Goal: Task Accomplishment & Management: Manage account settings

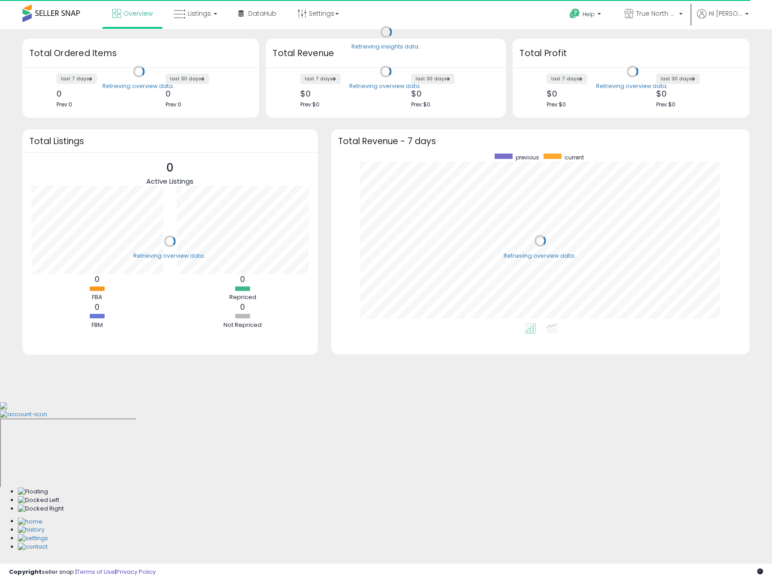
scroll to position [170, 400]
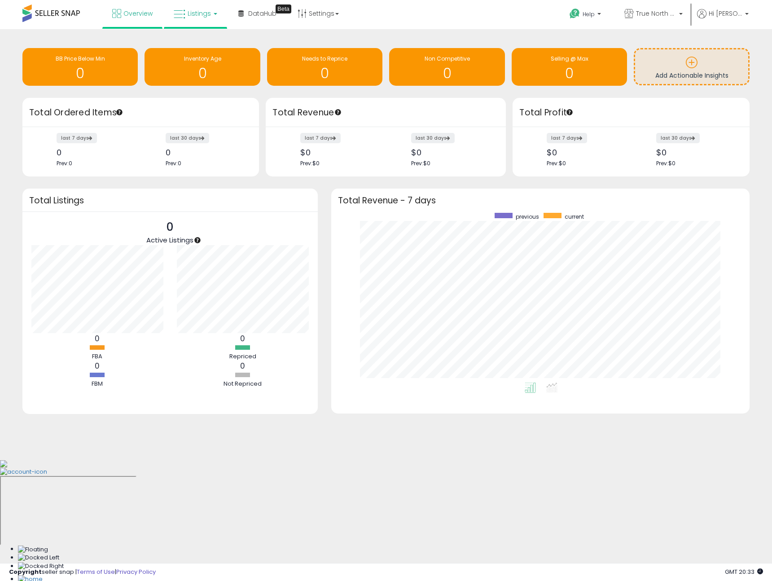
click at [201, 13] on span "Listings" at bounding box center [199, 13] width 23 height 9
click at [656, 16] on span "True North Supply & Co. - Walmart" at bounding box center [656, 13] width 40 height 9
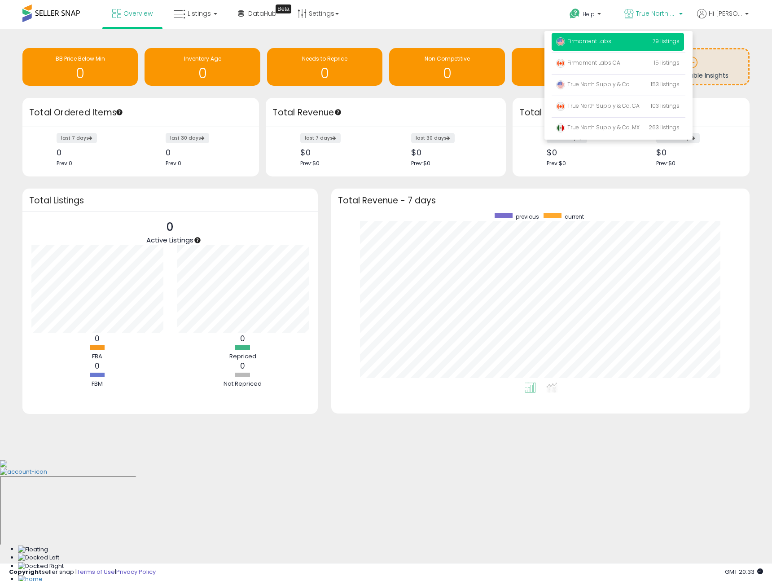
click at [605, 42] on span "Firmament Labs" at bounding box center [583, 41] width 55 height 8
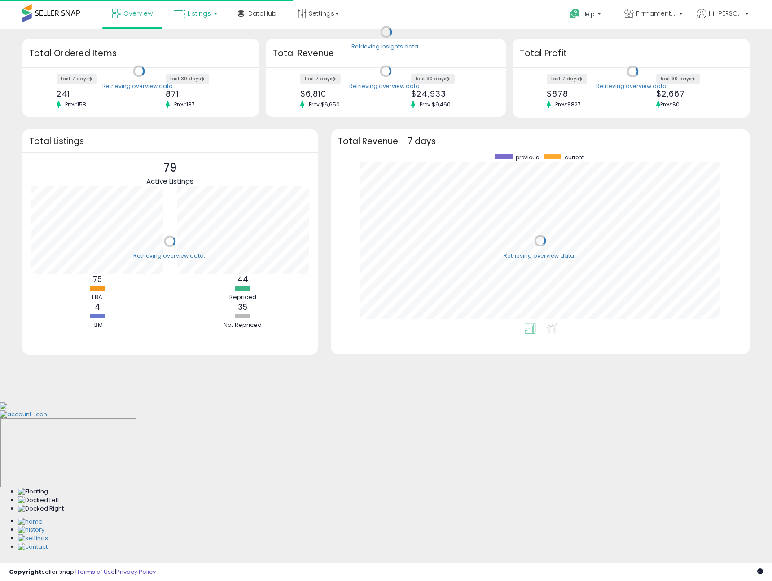
scroll to position [170, 400]
click at [206, 10] on span "Listings" at bounding box center [199, 13] width 23 height 9
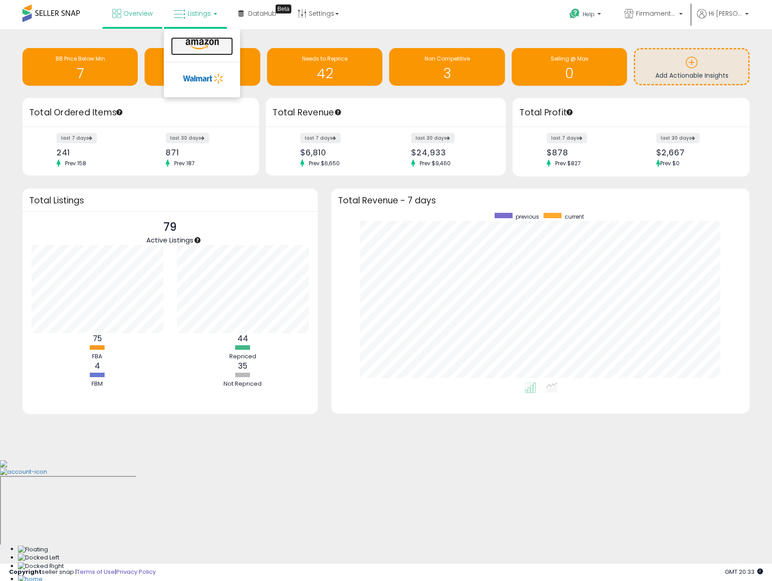
click at [198, 44] on icon at bounding box center [202, 45] width 39 height 12
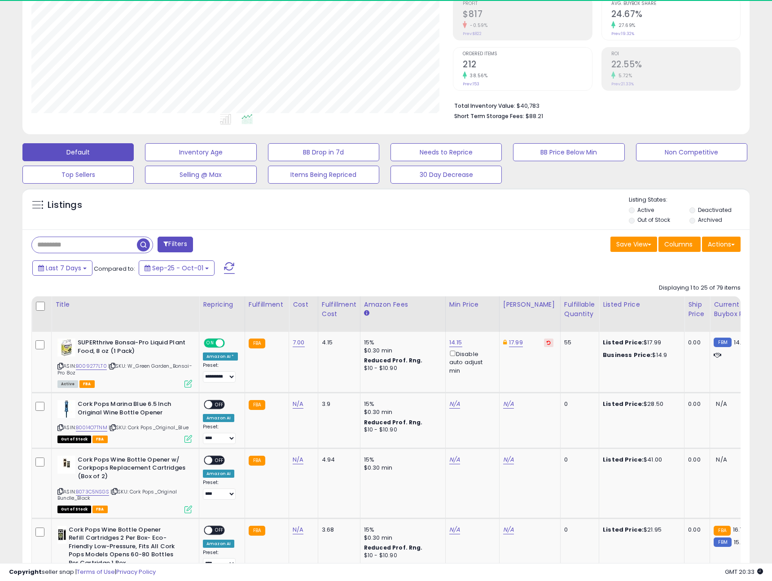
scroll to position [184, 422]
click at [90, 244] on input "text" at bounding box center [84, 245] width 105 height 16
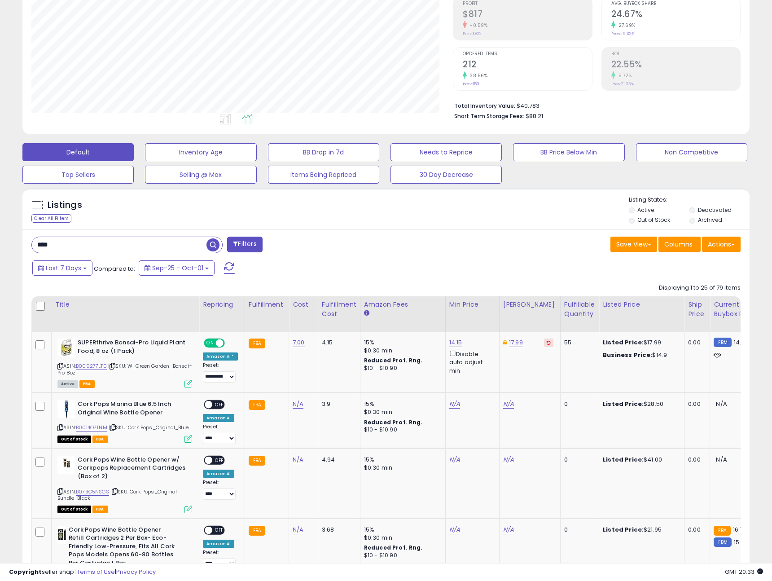
type input "****"
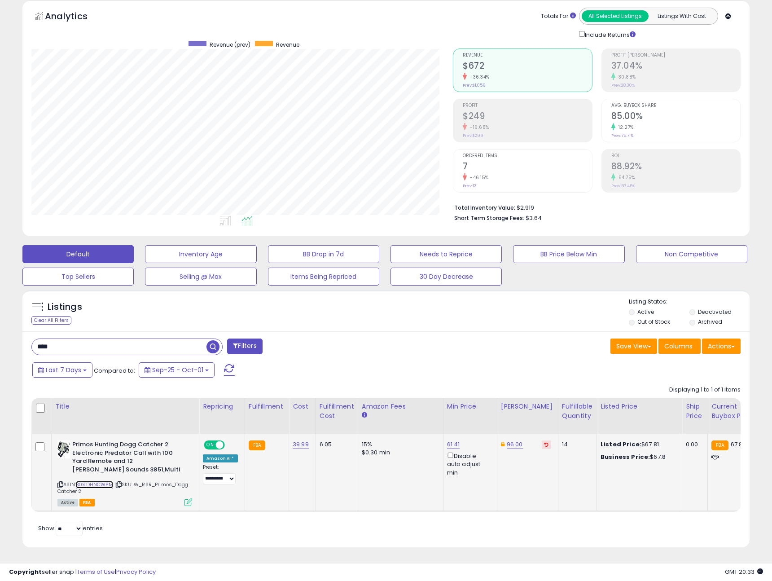
click at [93, 481] on link "B09DHNCWPM" at bounding box center [94, 485] width 37 height 8
click at [448, 444] on link "61.41" at bounding box center [453, 444] width 13 height 9
click at [436, 416] on input "*****" at bounding box center [429, 413] width 80 height 15
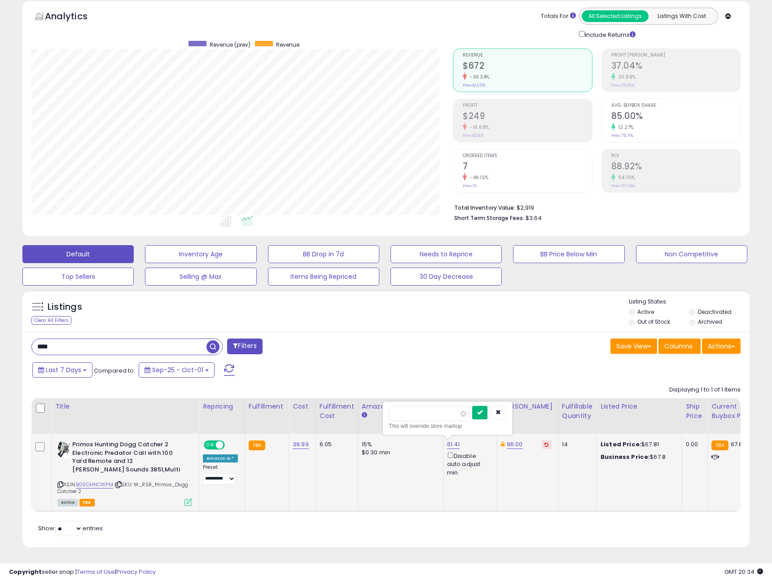
type input "**"
click at [483, 413] on icon "submit" at bounding box center [479, 411] width 5 height 5
click at [545, 444] on icon at bounding box center [547, 444] width 4 height 4
